Goal: Task Accomplishment & Management: Use online tool/utility

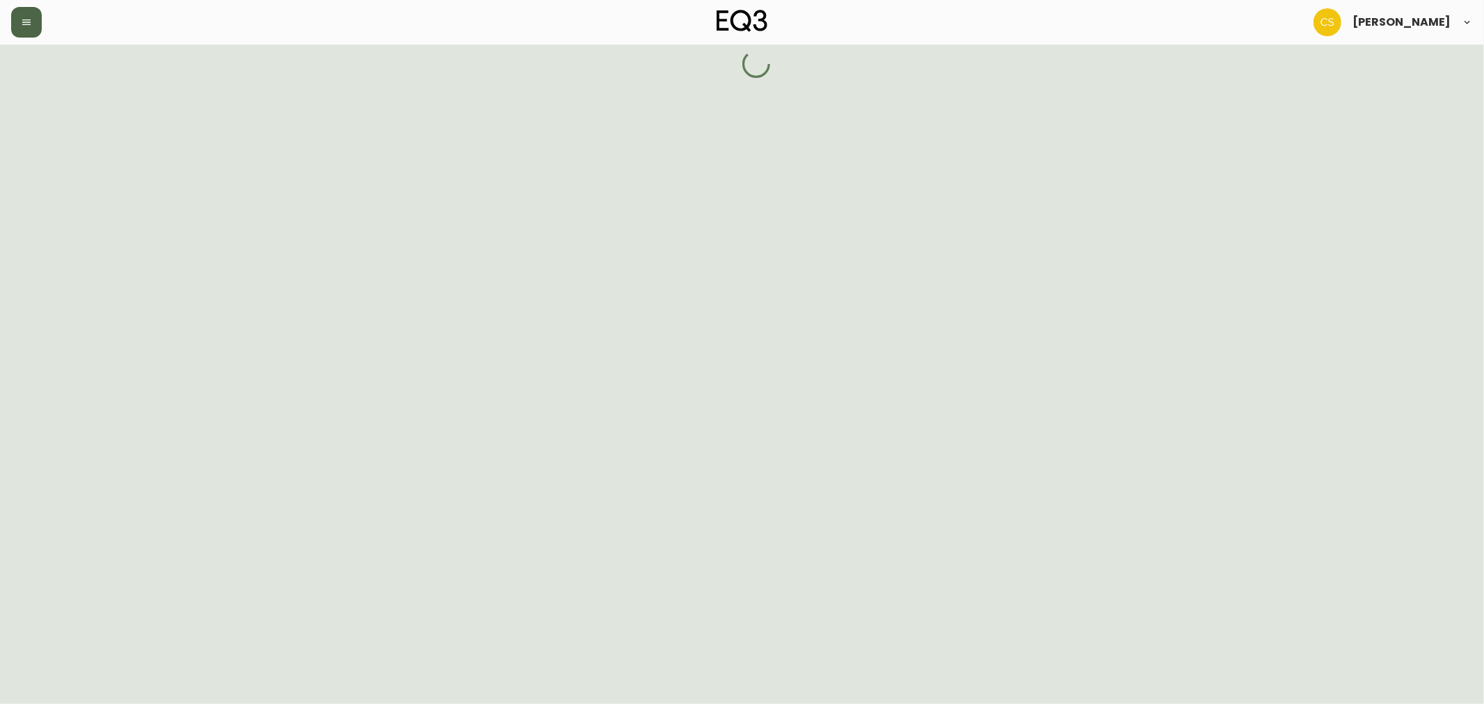
click at [33, 22] on button "button" at bounding box center [26, 22] width 31 height 31
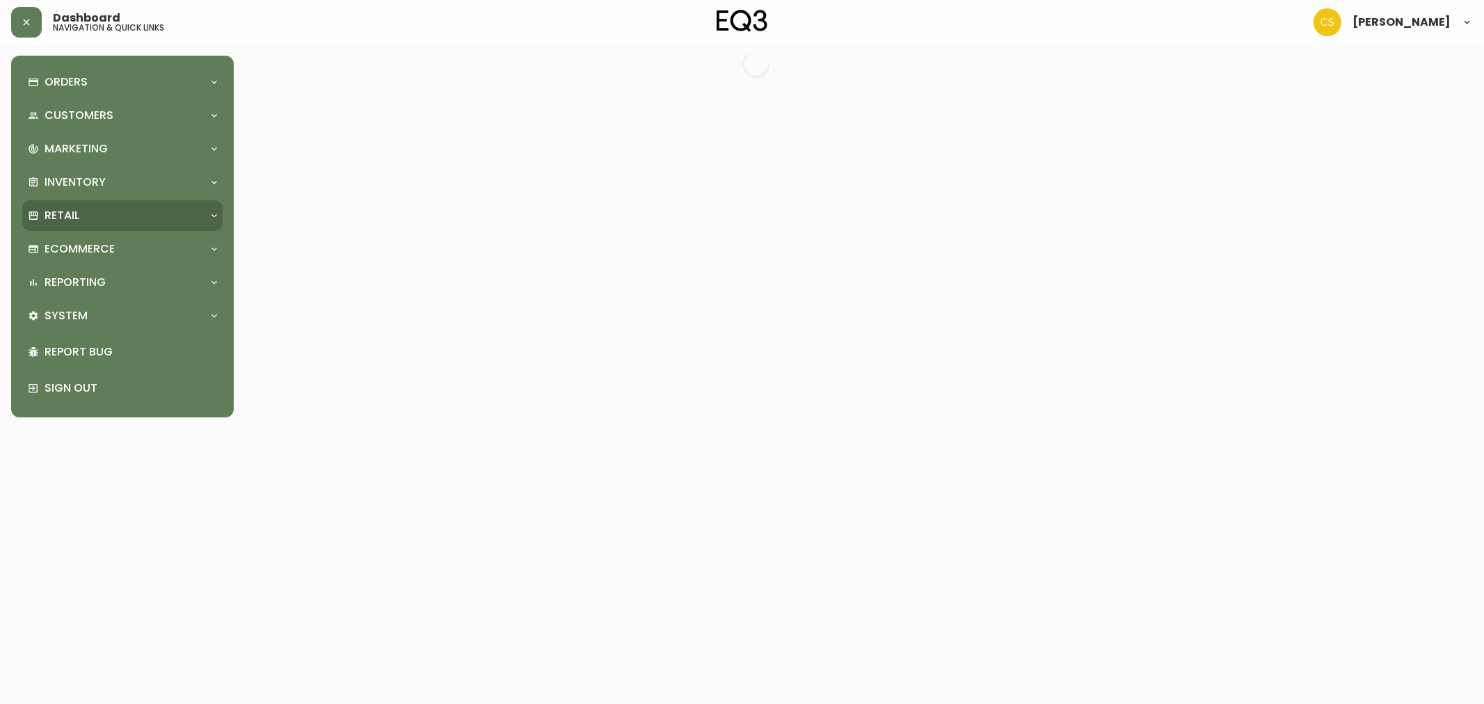
click at [67, 211] on p "Retail" at bounding box center [62, 215] width 35 height 15
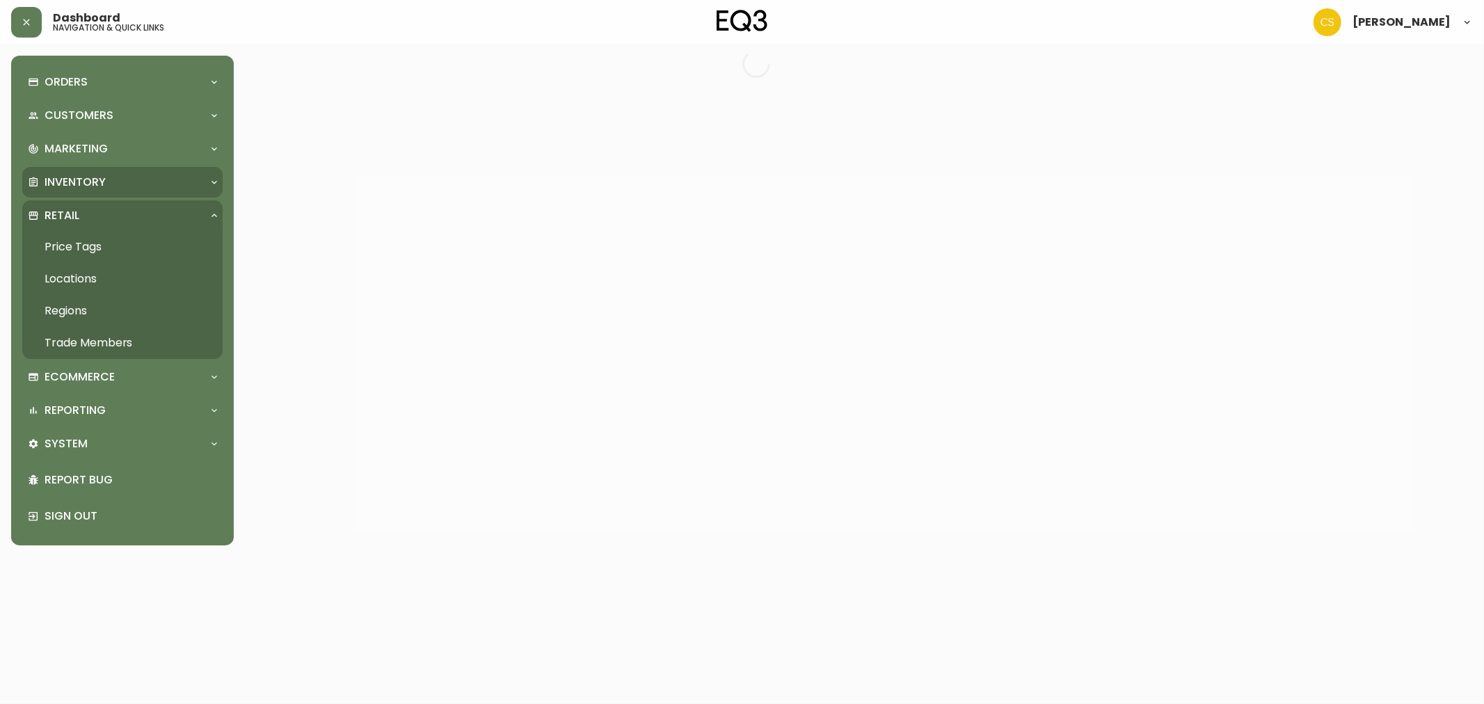
click at [81, 191] on div "Inventory" at bounding box center [122, 182] width 200 height 31
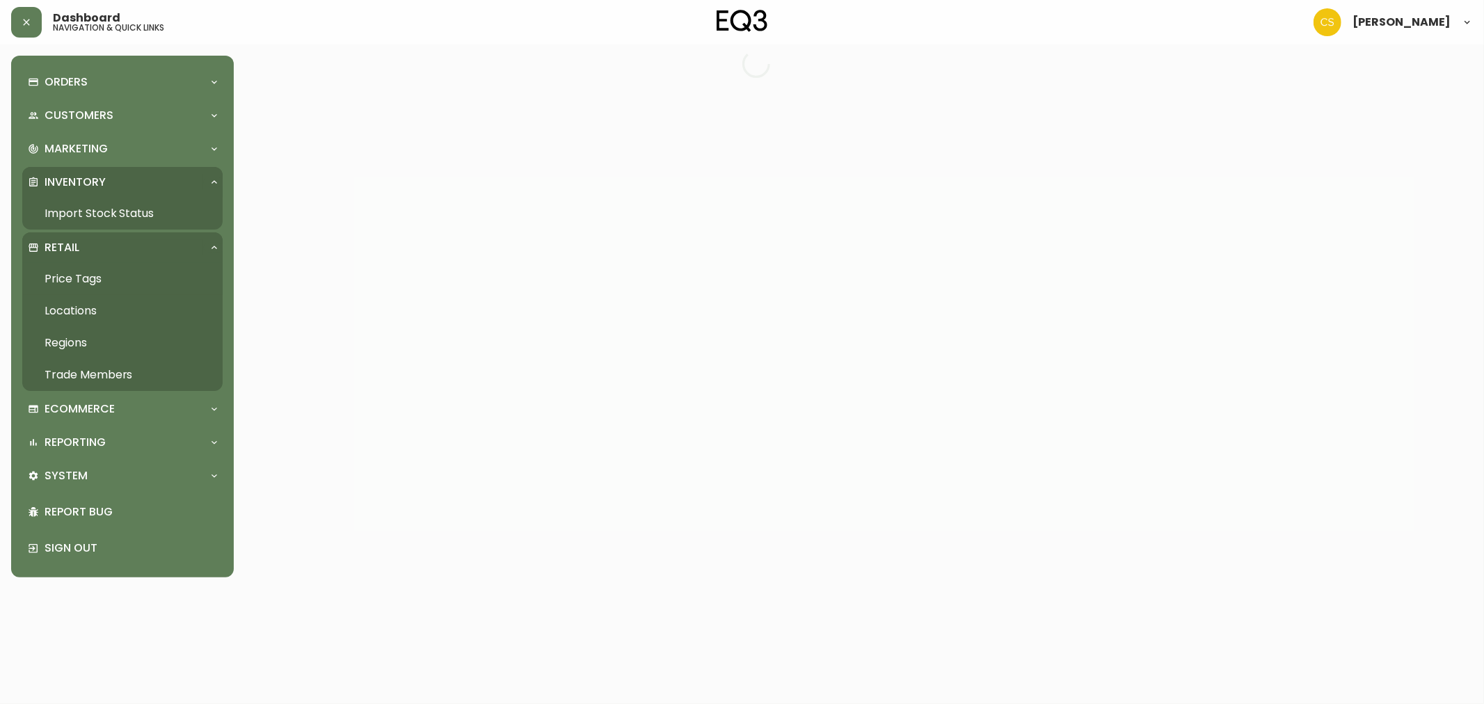
click at [72, 206] on link "Import Stock Status" at bounding box center [122, 214] width 200 height 32
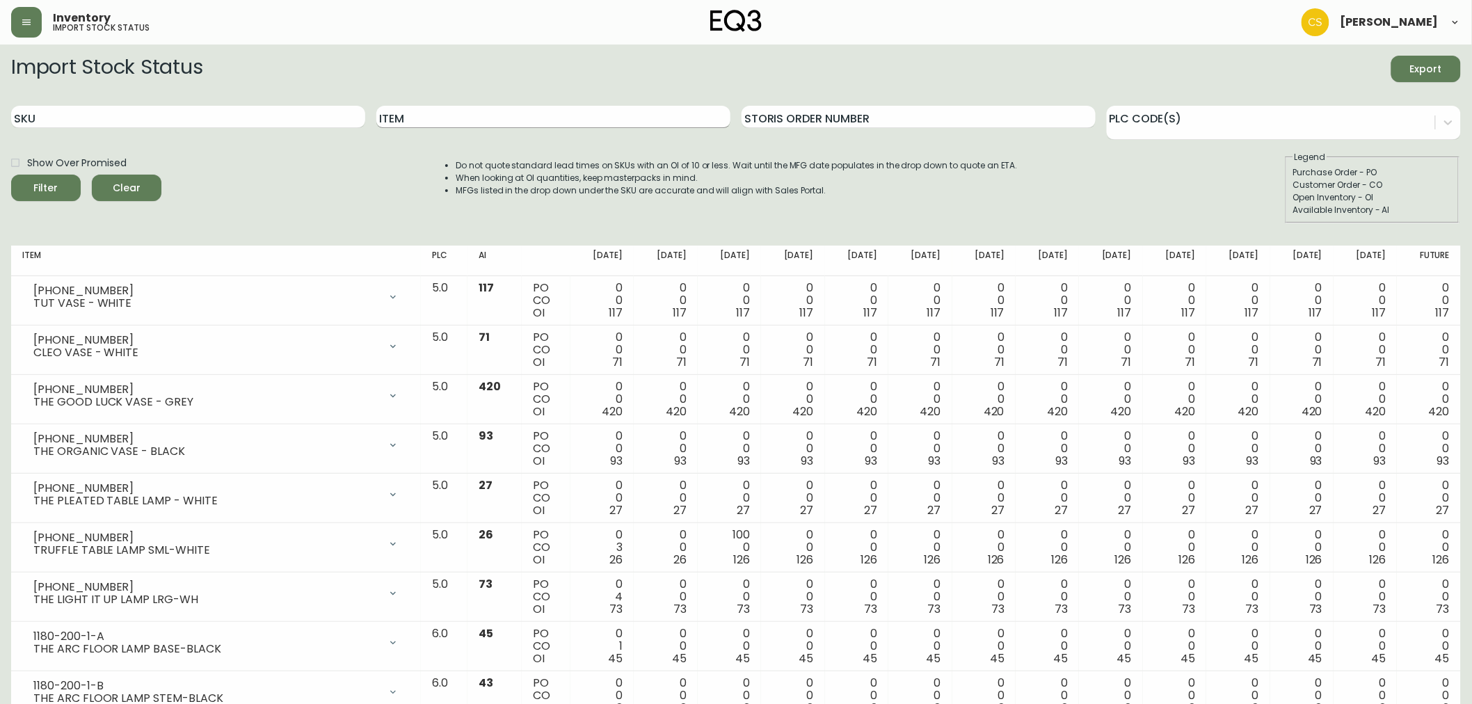
click at [461, 120] on input "Item" at bounding box center [553, 117] width 354 height 22
click at [11, 175] on button "Filter" at bounding box center [46, 188] width 70 height 26
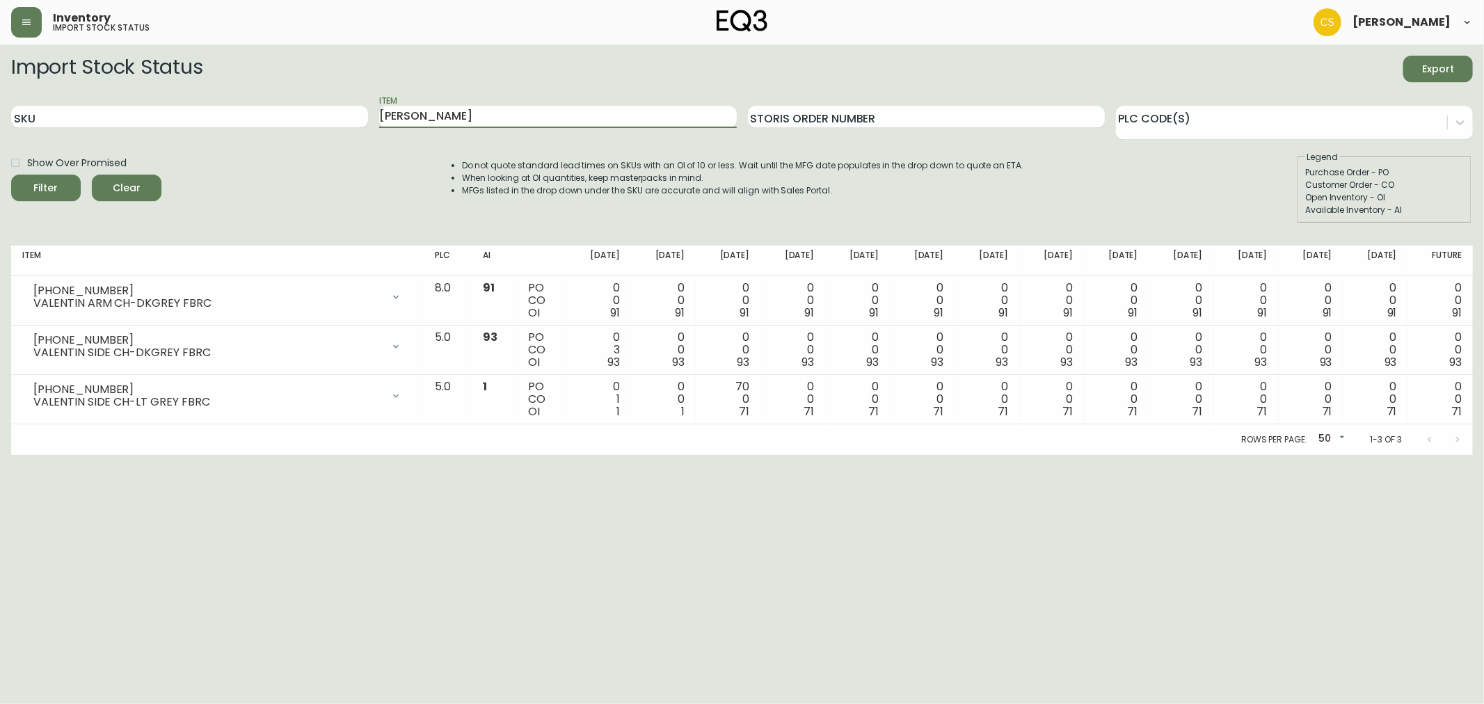
drag, startPoint x: 484, startPoint y: 117, endPoint x: 371, endPoint y: 117, distance: 112.7
click at [371, 117] on div "SKU Item [PERSON_NAME] Order Number PLC Code(s)" at bounding box center [742, 117] width 1462 height 45
click at [11, 175] on button "Filter" at bounding box center [46, 188] width 70 height 26
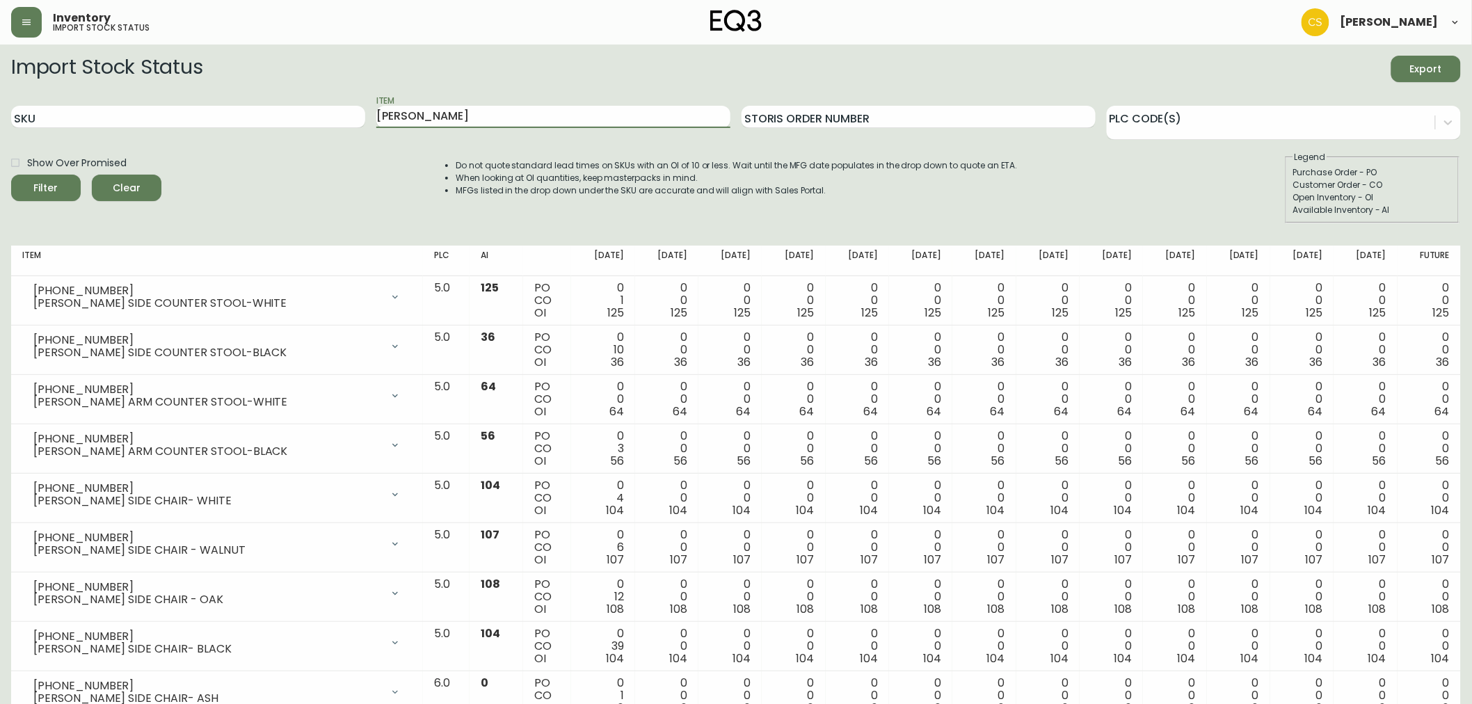
drag, startPoint x: 385, startPoint y: 122, endPoint x: 366, endPoint y: 122, distance: 18.8
click at [366, 122] on div "SKU Item [PERSON_NAME] Storis Order Number PLC Code(s)" at bounding box center [736, 117] width 1450 height 45
type input "[PERSON_NAME]"
click at [11, 175] on button "Filter" at bounding box center [46, 188] width 70 height 26
